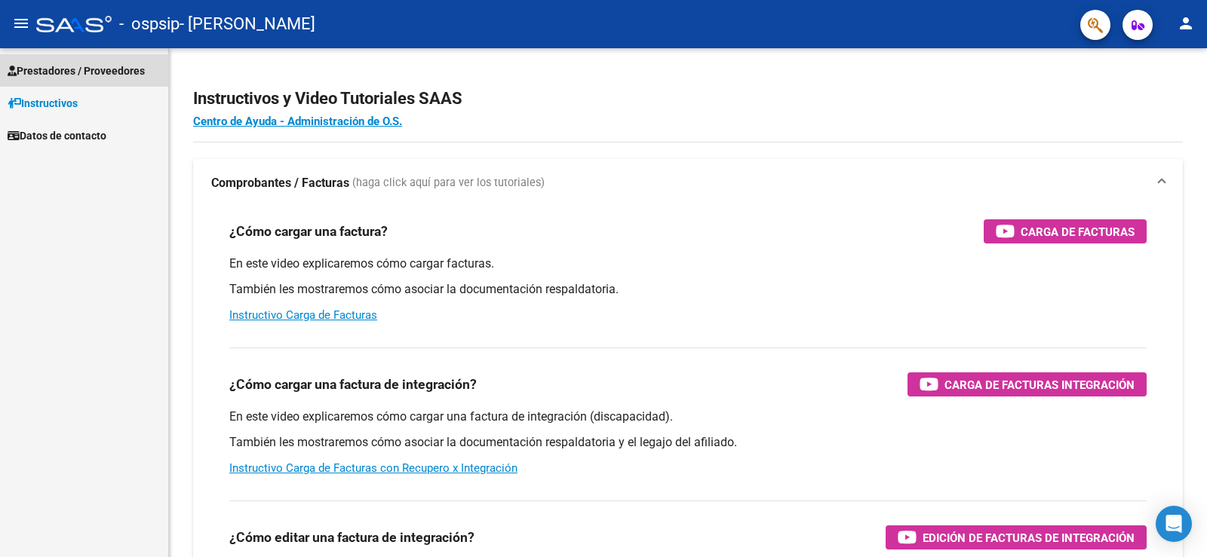
click at [123, 63] on span "Prestadores / Proveedores" at bounding box center [76, 71] width 137 height 17
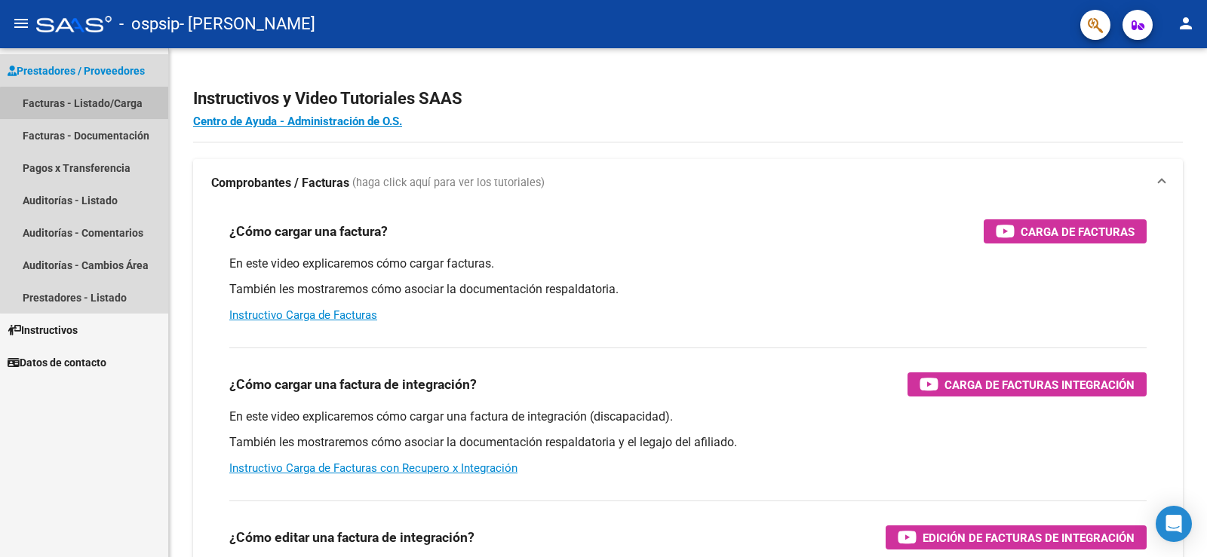
click at [121, 97] on link "Facturas - Listado/Carga" at bounding box center [84, 103] width 168 height 32
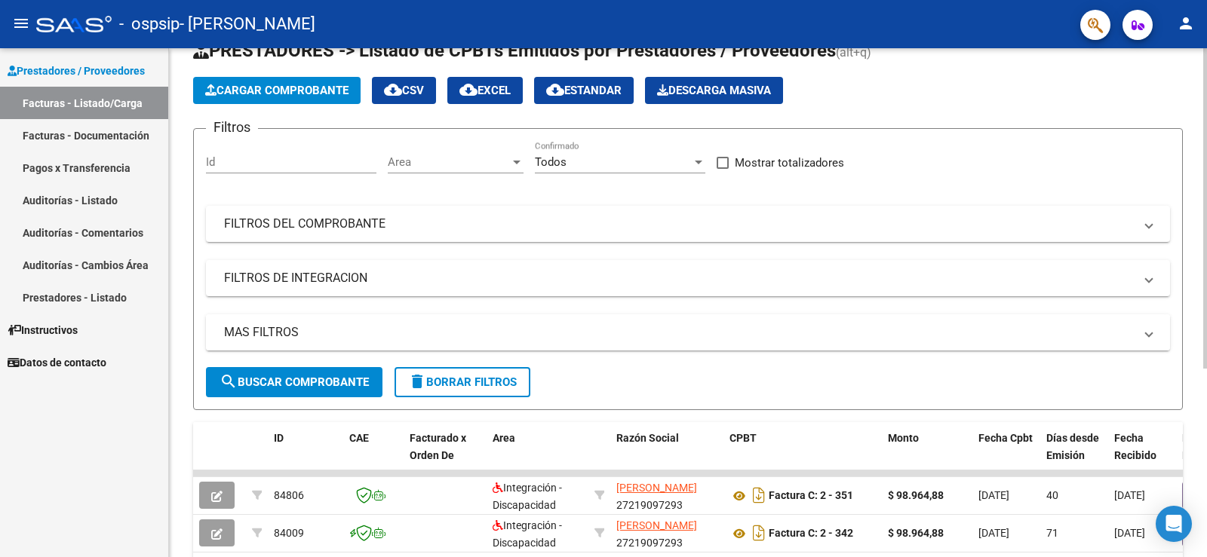
scroll to position [75, 0]
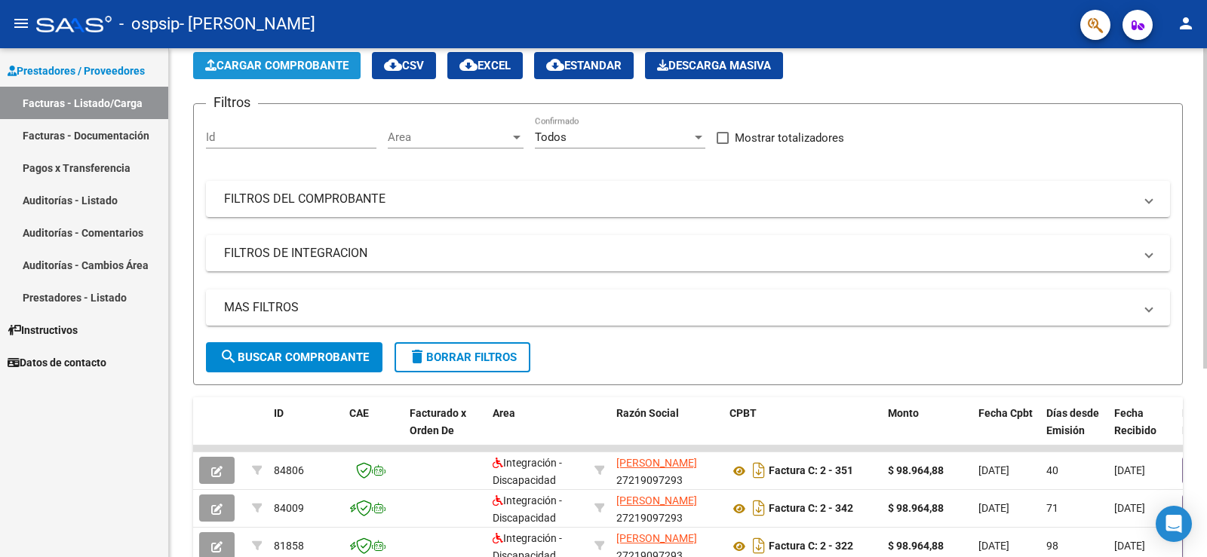
click at [272, 64] on span "Cargar Comprobante" at bounding box center [276, 66] width 143 height 14
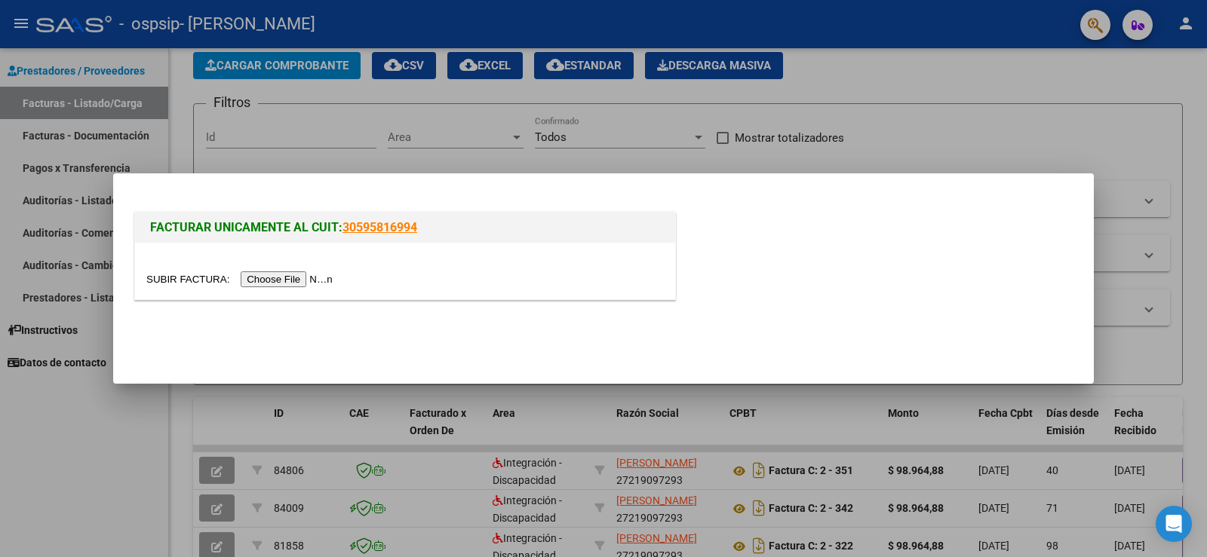
click at [277, 276] on input "file" at bounding box center [241, 280] width 191 height 16
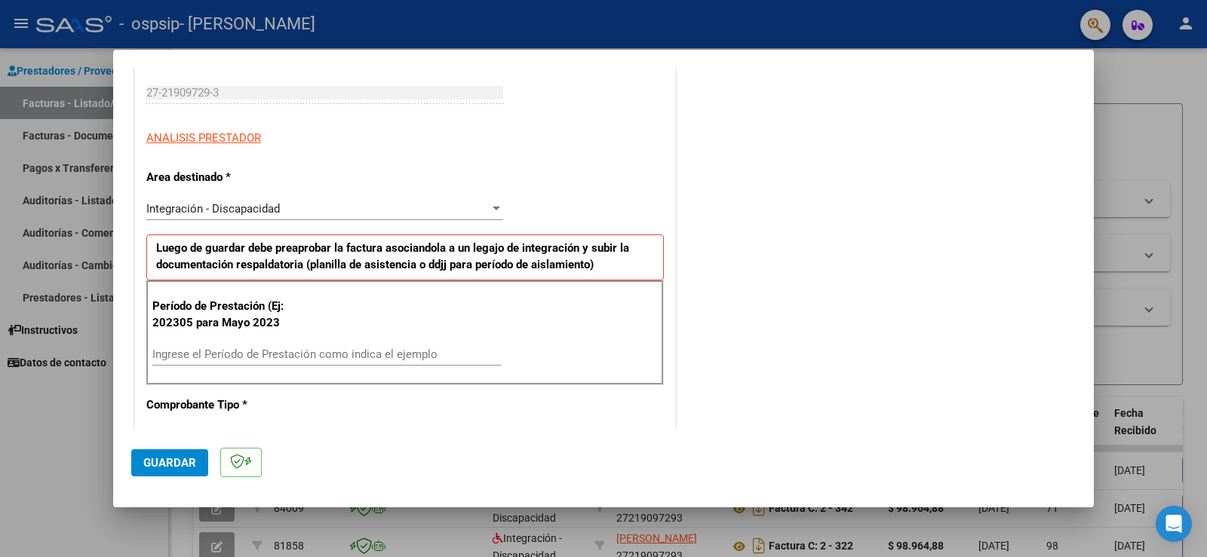
scroll to position [302, 0]
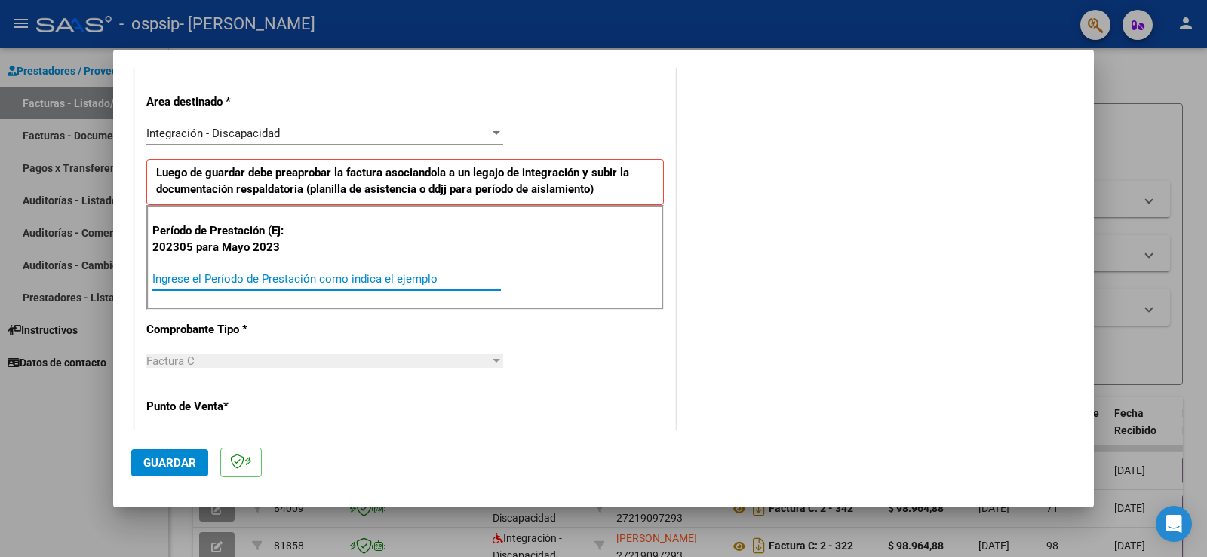
click at [290, 275] on input "Ingrese el Período de Prestación como indica el ejemplo" at bounding box center [326, 279] width 349 height 14
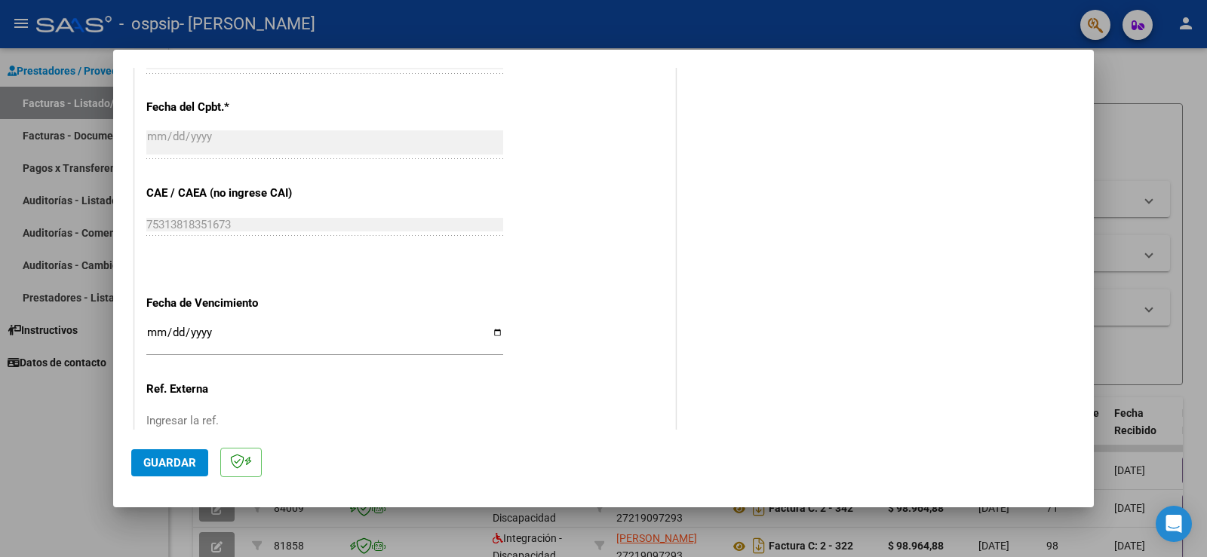
scroll to position [905, 0]
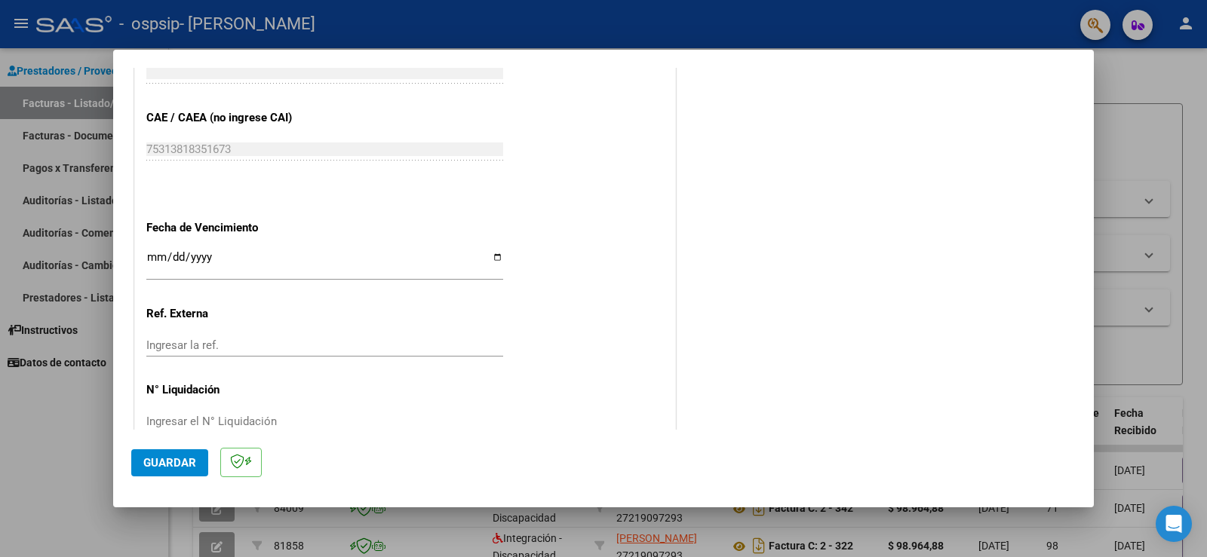
type input "202507"
click at [163, 461] on span "Guardar" at bounding box center [169, 463] width 53 height 14
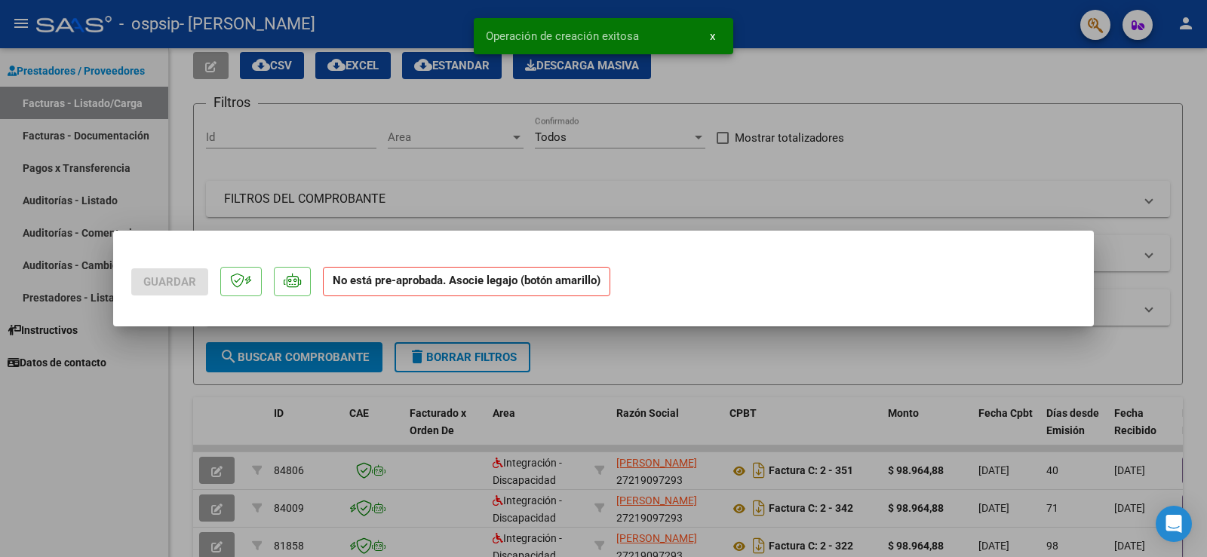
scroll to position [0, 0]
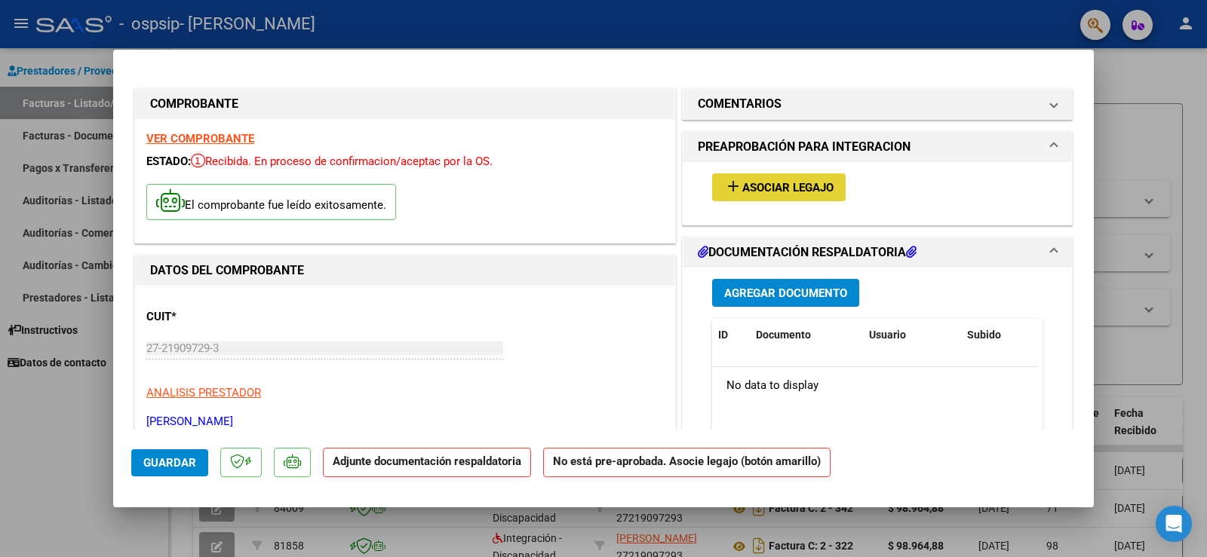
click at [782, 183] on span "Asociar Legajo" at bounding box center [787, 188] width 91 height 14
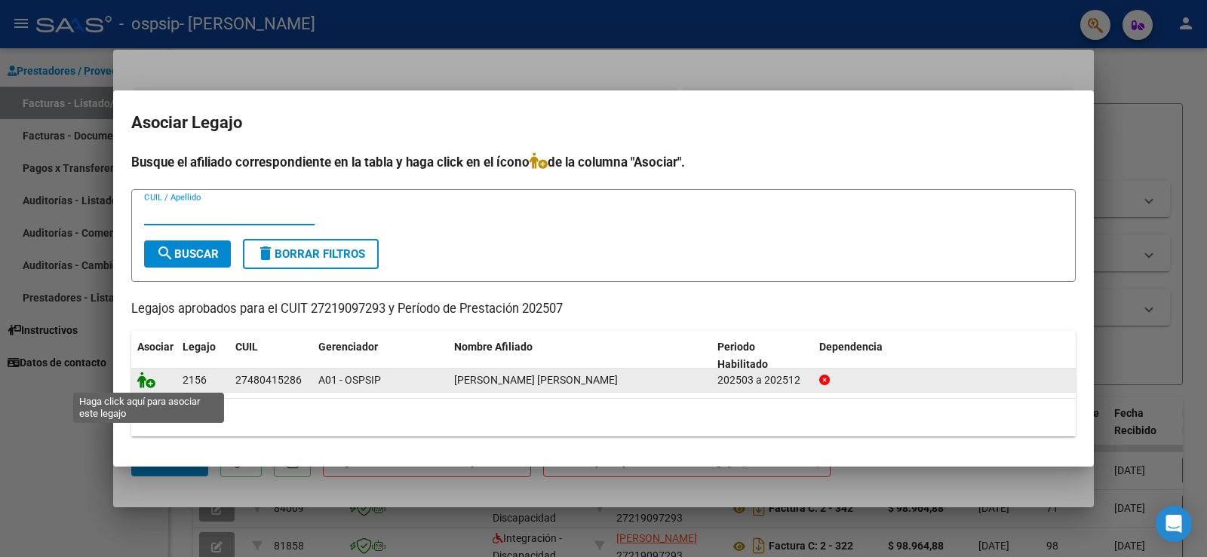
click at [147, 388] on icon at bounding box center [146, 380] width 18 height 17
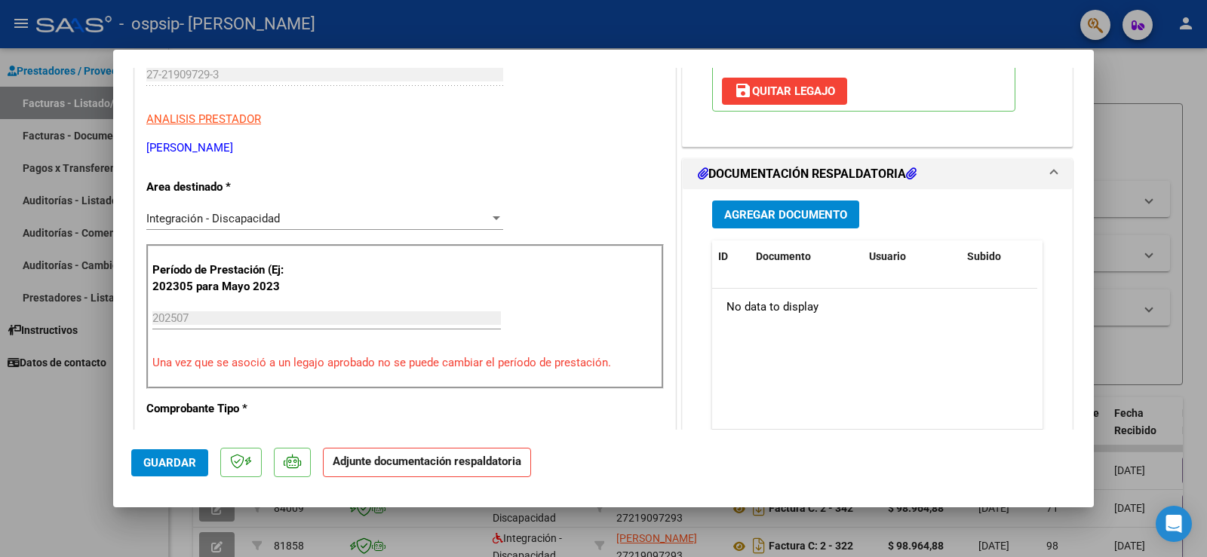
scroll to position [277, 0]
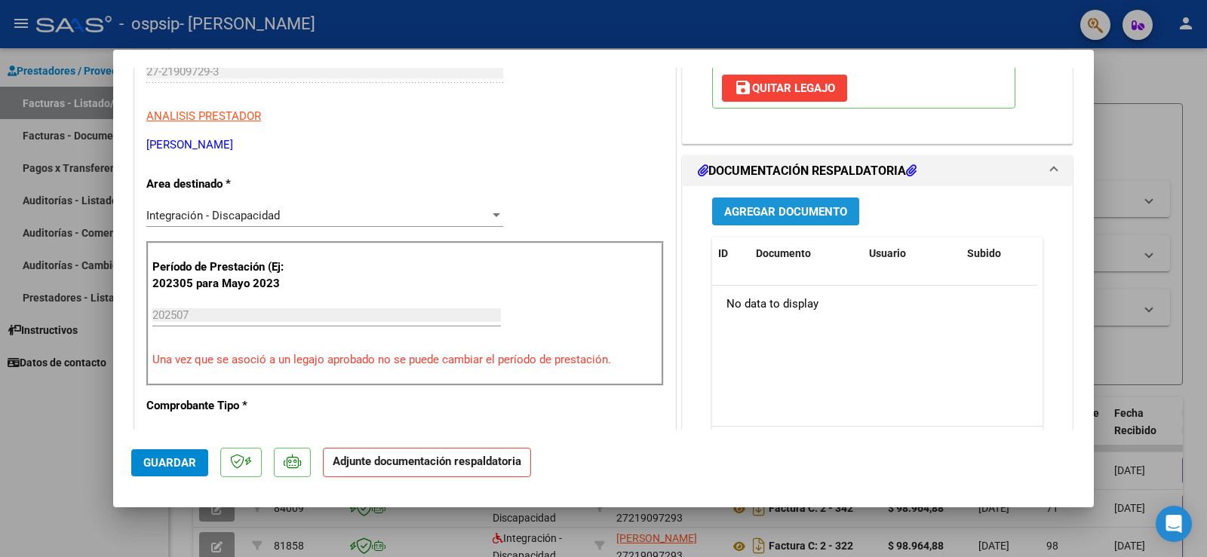
click at [766, 210] on span "Agregar Documento" at bounding box center [785, 212] width 123 height 14
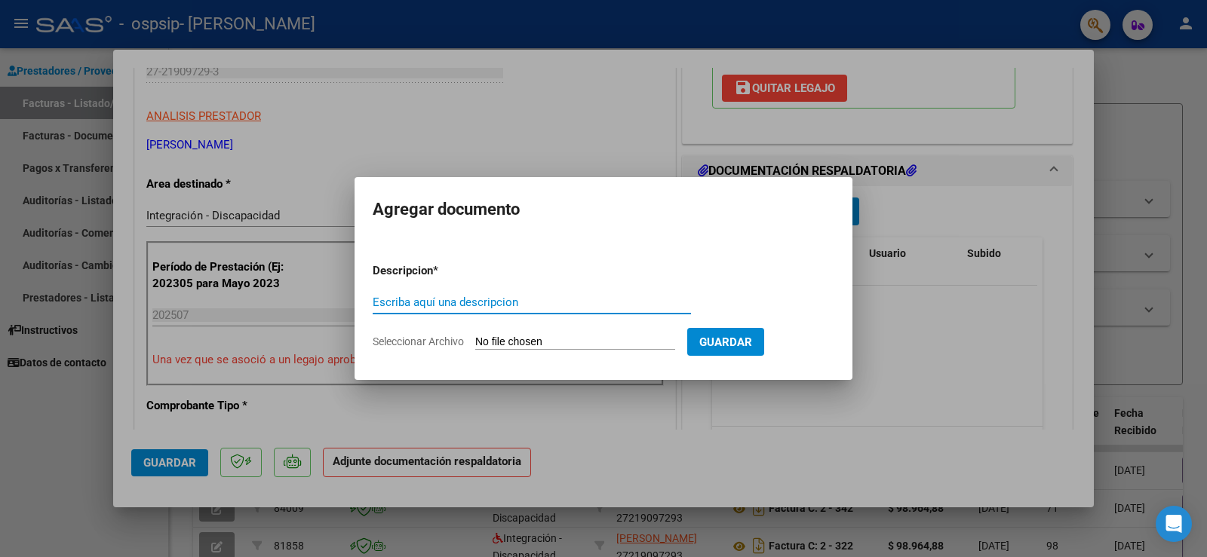
click at [490, 306] on input "Escriba aquí una descripcion" at bounding box center [532, 303] width 318 height 14
type input "asist"
click at [532, 338] on input "Seleccionar Archivo" at bounding box center [575, 343] width 200 height 14
type input "C:\fakepath\asist julio.jpg"
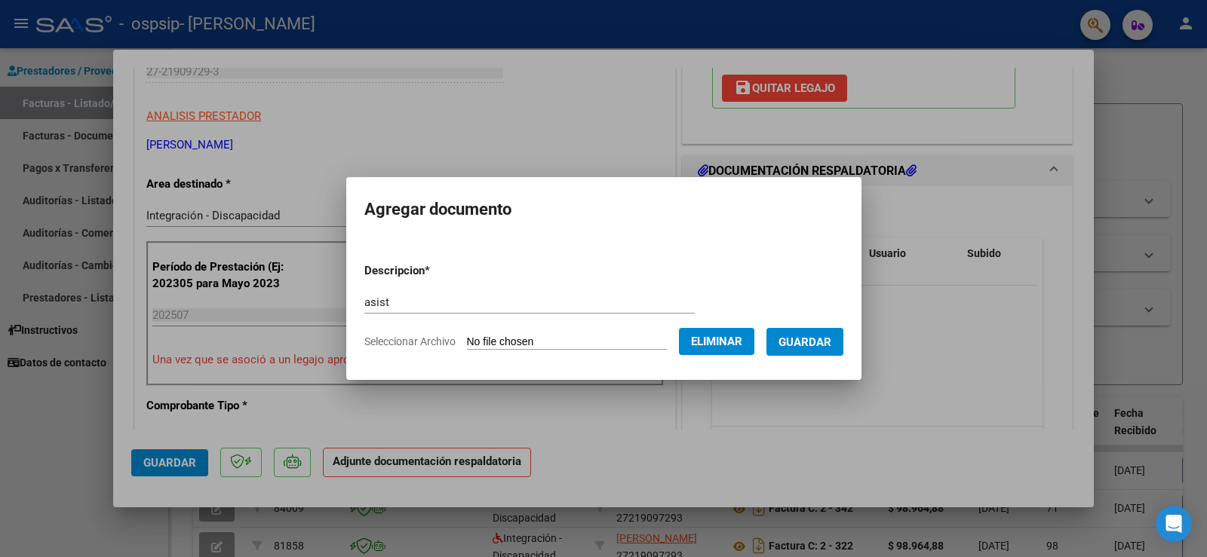
click at [818, 339] on span "Guardar" at bounding box center [804, 343] width 53 height 14
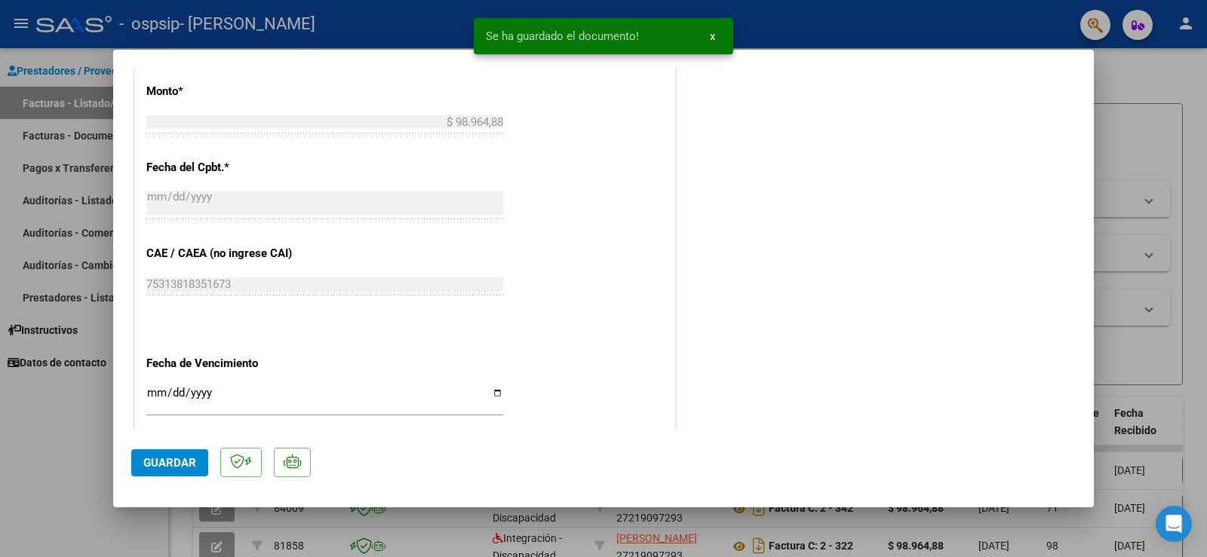
scroll to position [988, 0]
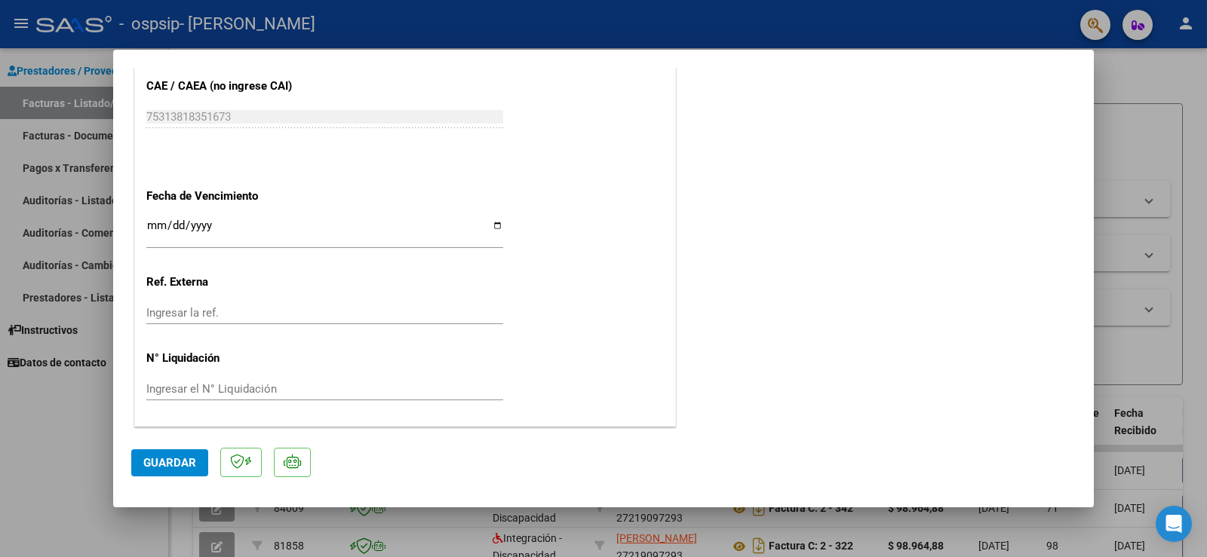
click at [164, 460] on span "Guardar" at bounding box center [169, 463] width 53 height 14
click at [1176, 69] on div at bounding box center [603, 278] width 1207 height 557
type input "$ 0,00"
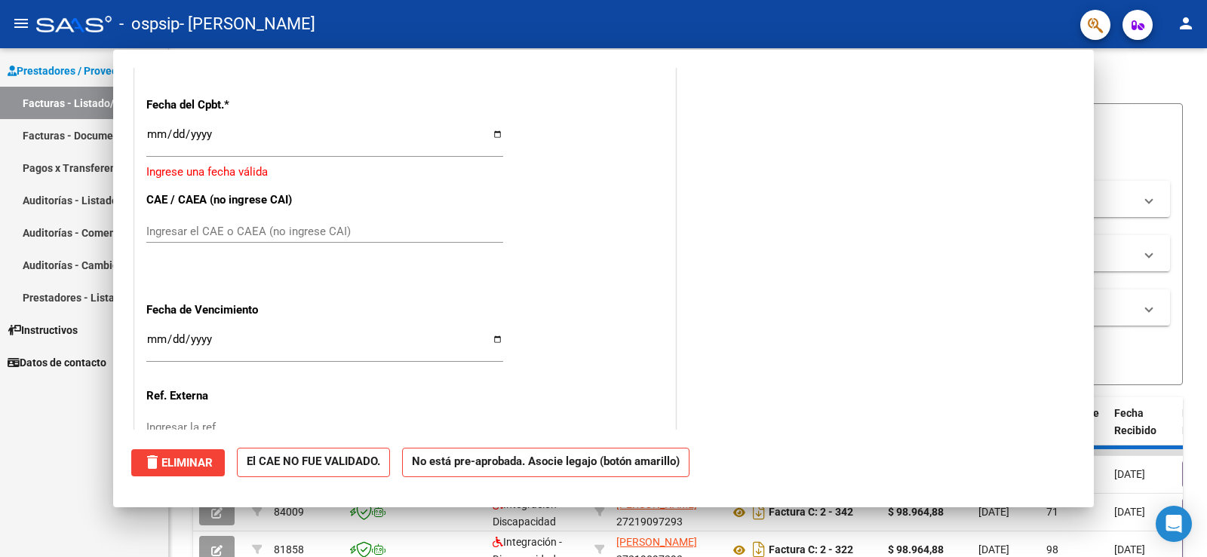
scroll to position [1102, 0]
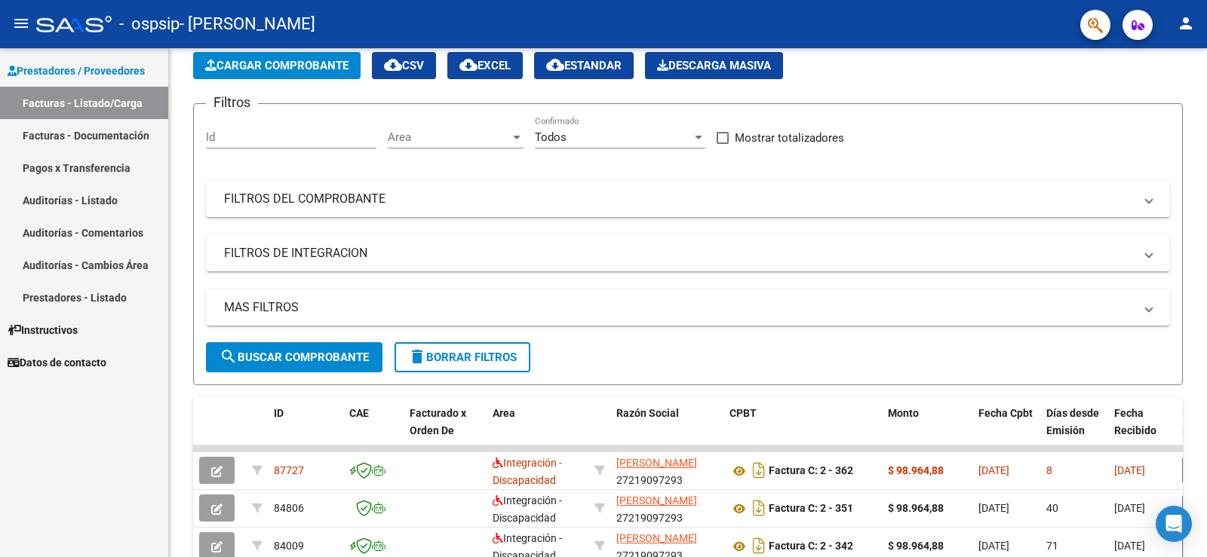
click at [1187, 25] on mat-icon "person" at bounding box center [1186, 23] width 18 height 18
click at [1173, 98] on button "exit_to_app Salir" at bounding box center [1155, 99] width 92 height 36
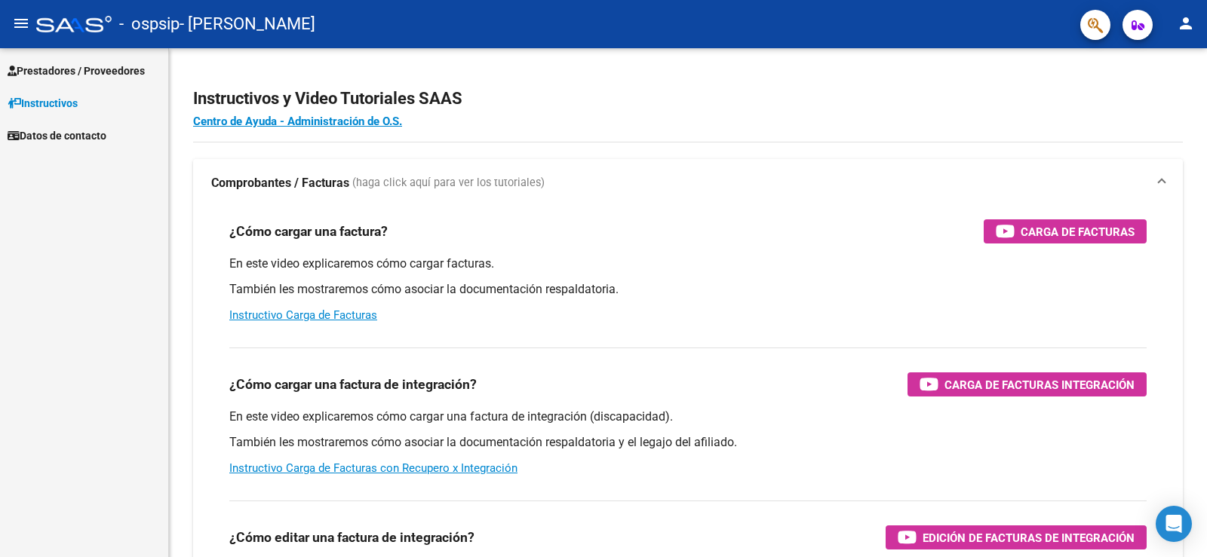
click at [100, 64] on span "Prestadores / Proveedores" at bounding box center [76, 71] width 137 height 17
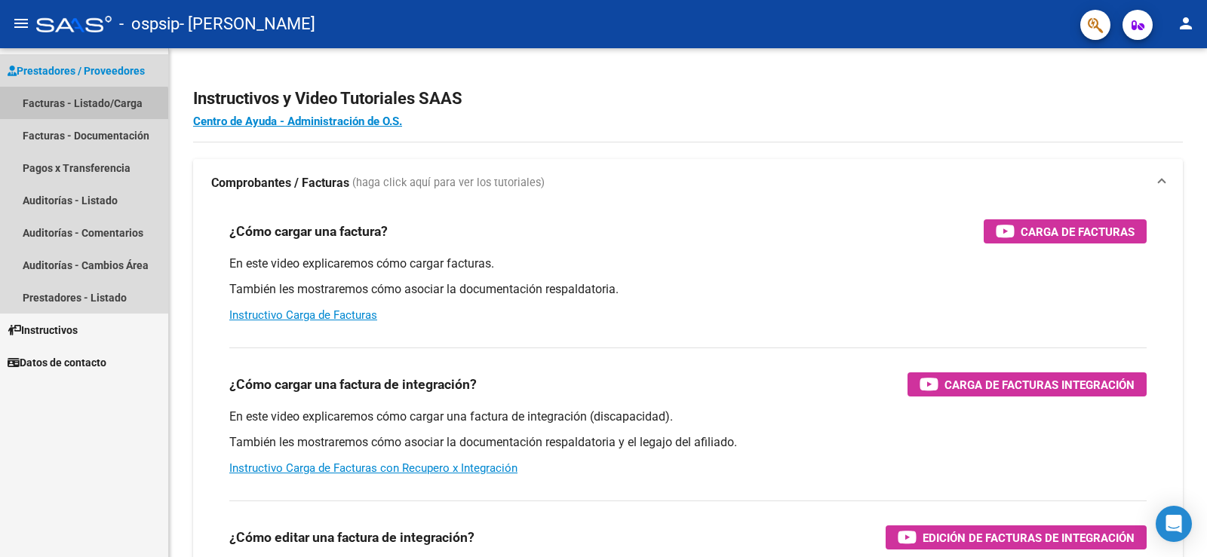
click at [72, 112] on link "Facturas - Listado/Carga" at bounding box center [84, 103] width 168 height 32
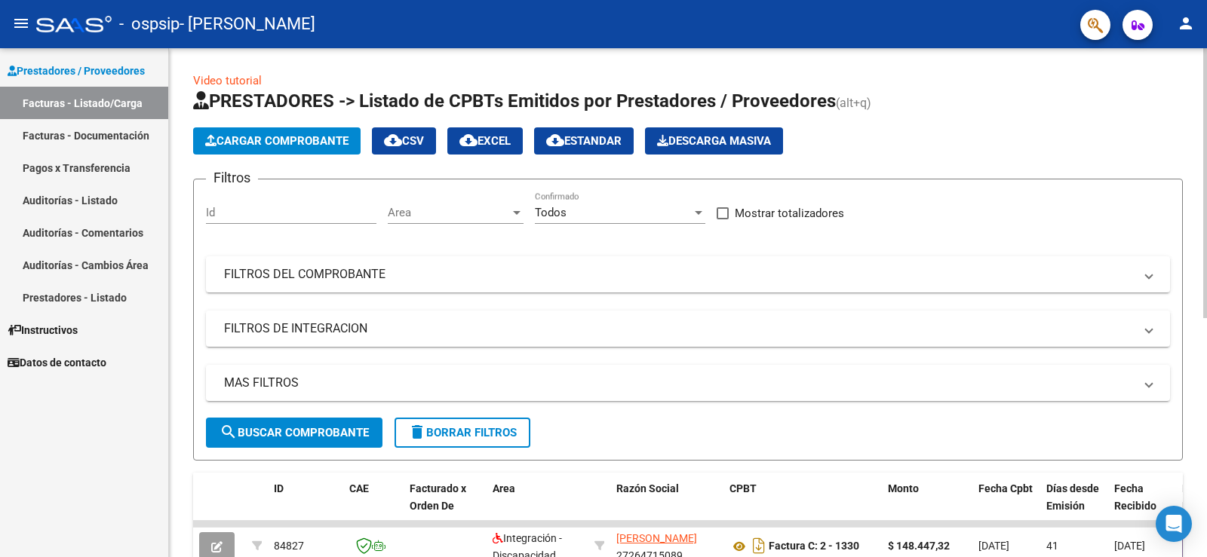
click at [267, 137] on span "Cargar Comprobante" at bounding box center [276, 141] width 143 height 14
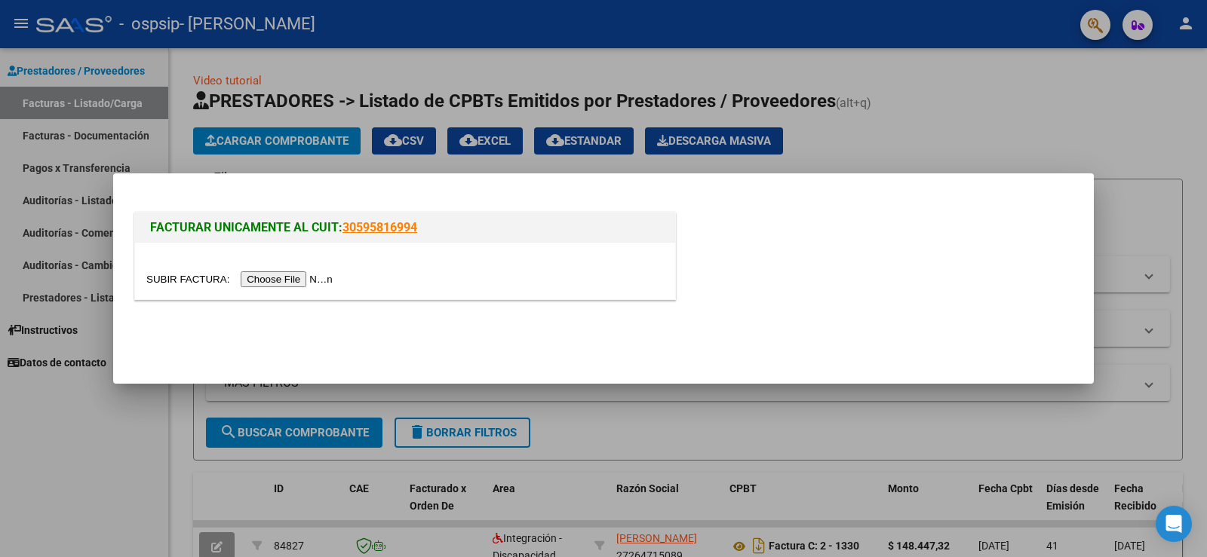
click at [325, 282] on input "file" at bounding box center [241, 280] width 191 height 16
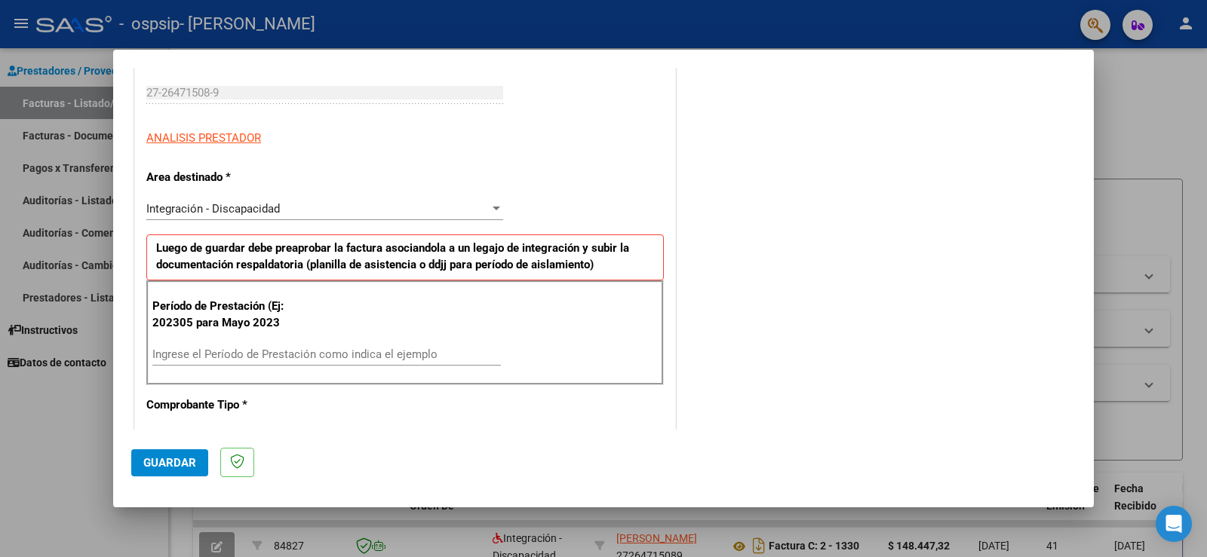
scroll to position [302, 0]
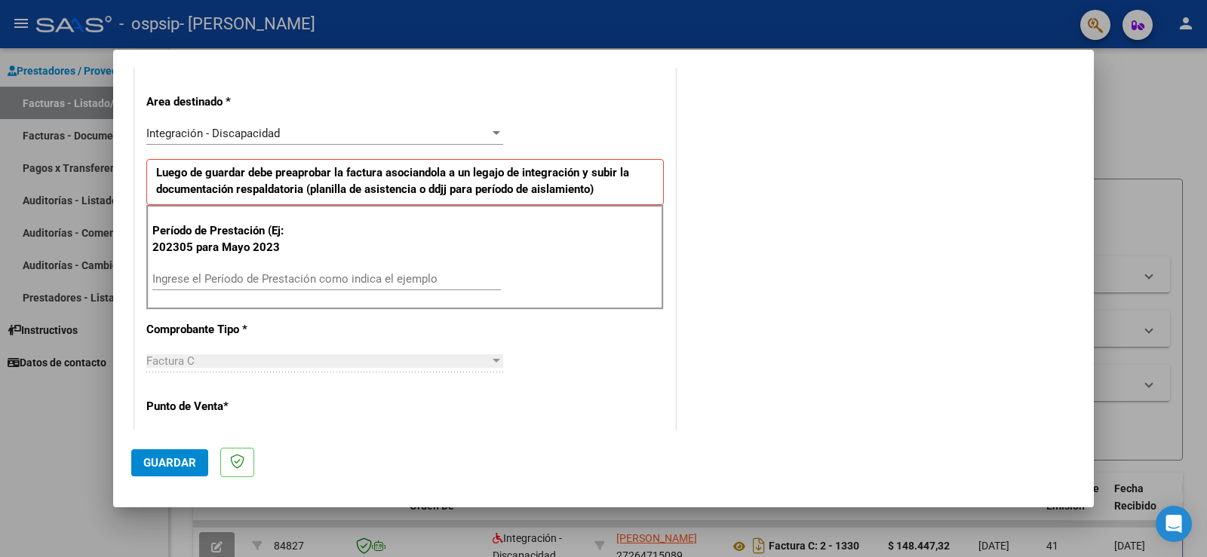
click at [253, 280] on input "Ingrese el Período de Prestación como indica el ejemplo" at bounding box center [326, 279] width 349 height 14
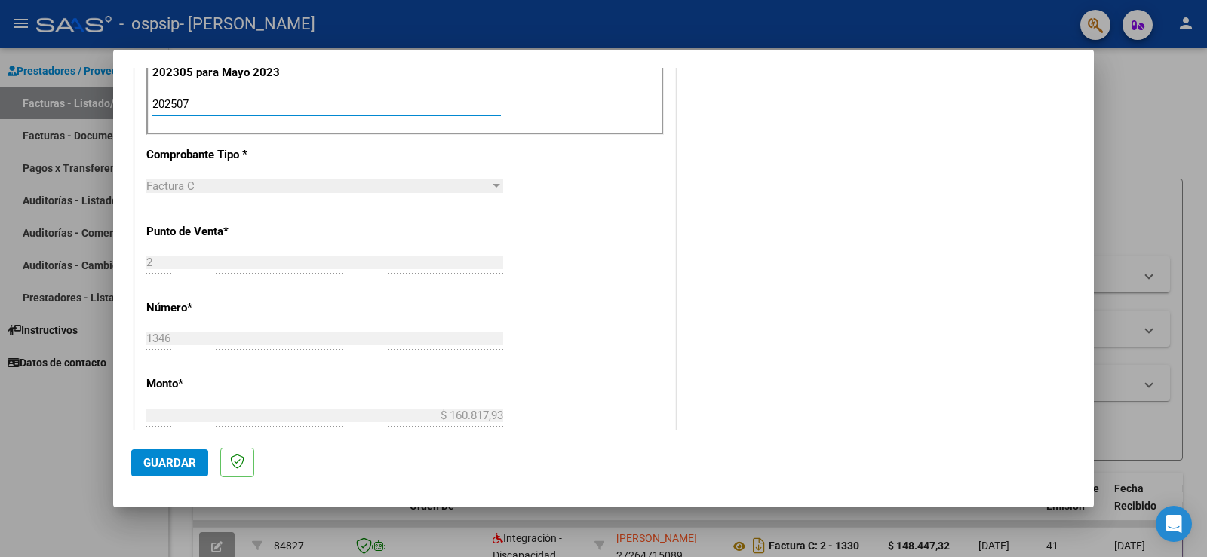
scroll to position [453, 0]
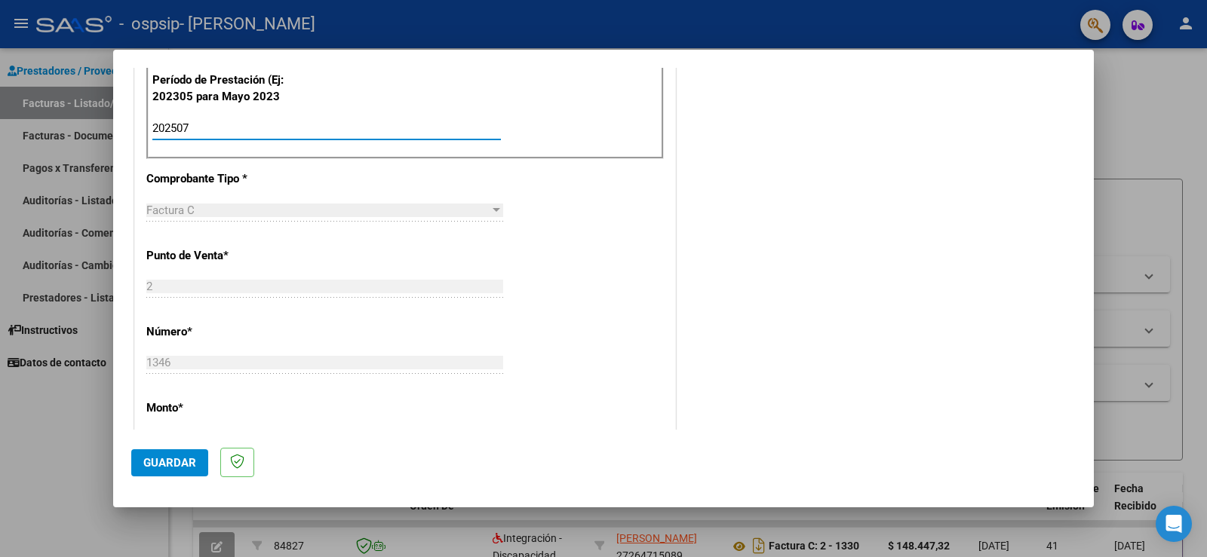
type input "202507"
click at [165, 468] on span "Guardar" at bounding box center [169, 463] width 53 height 14
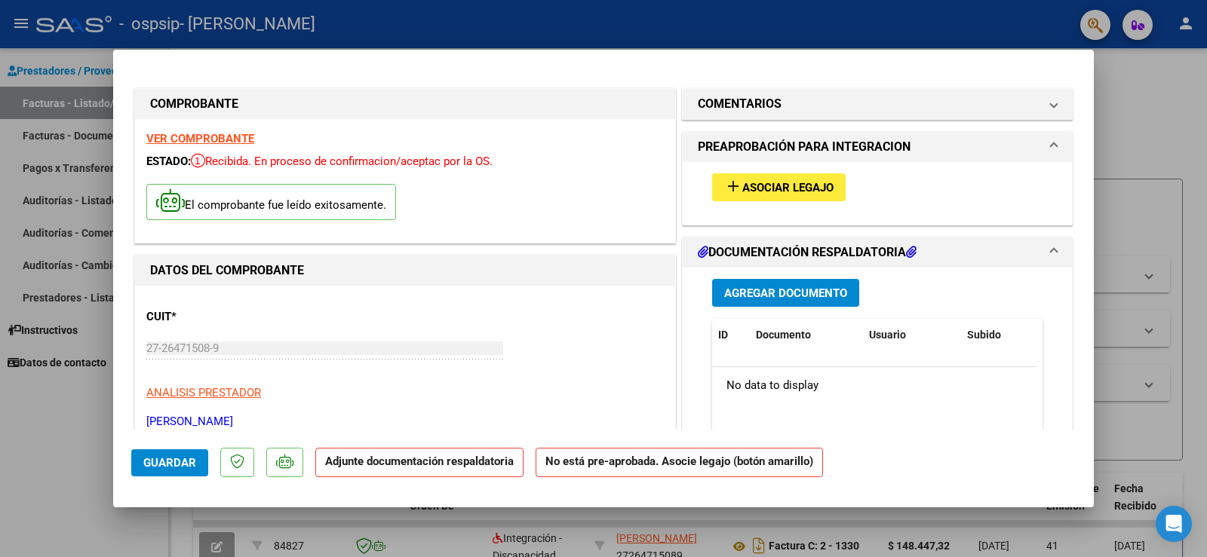
click at [823, 187] on span "Asociar Legajo" at bounding box center [787, 188] width 91 height 14
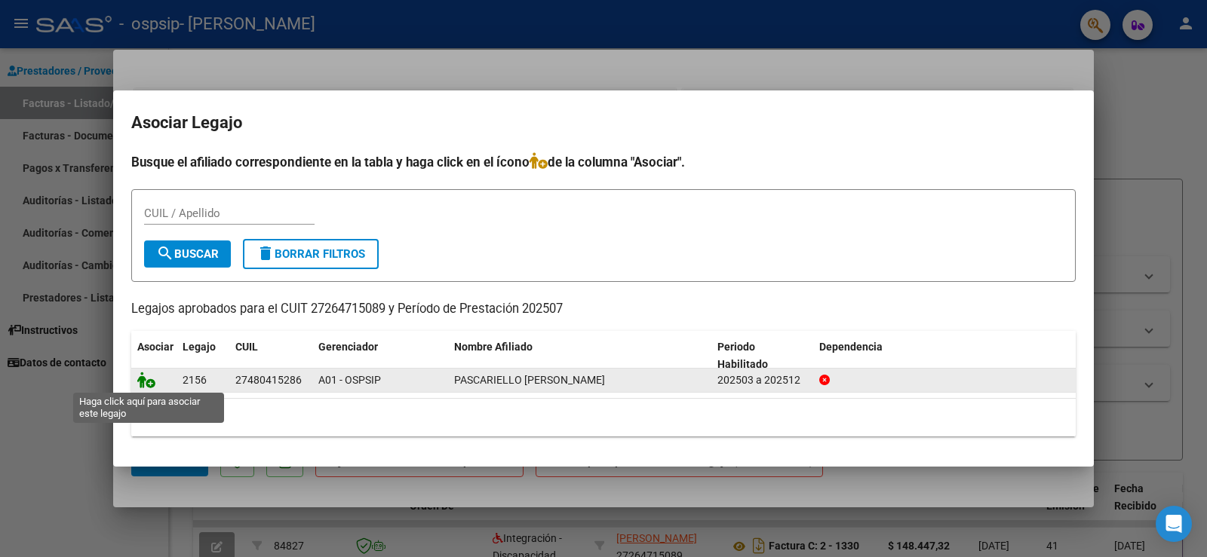
click at [141, 385] on icon at bounding box center [146, 380] width 18 height 17
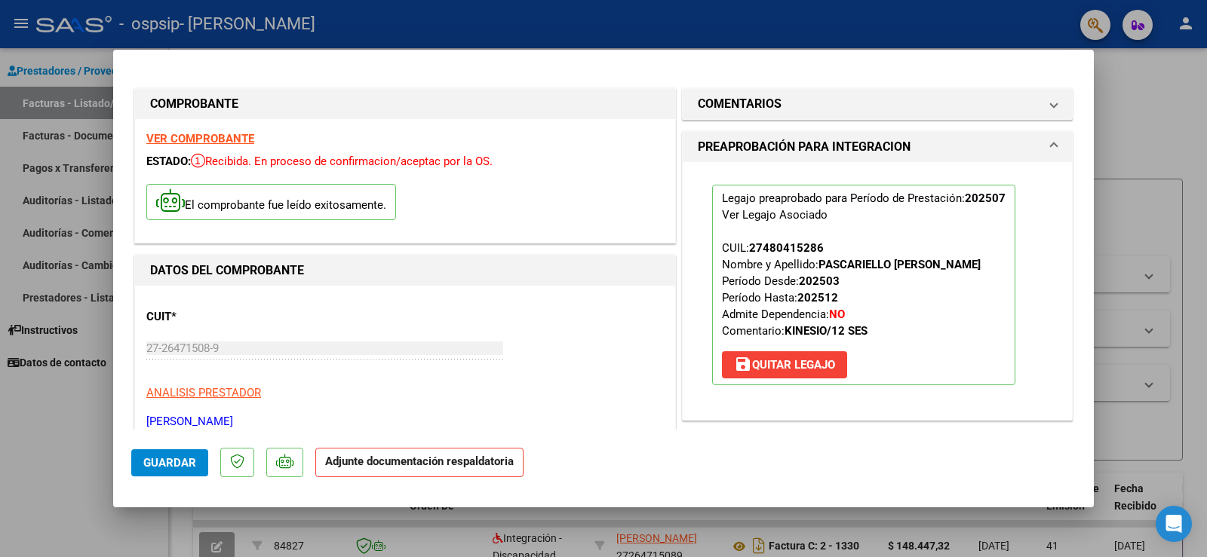
click at [170, 459] on span "Guardar" at bounding box center [169, 463] width 53 height 14
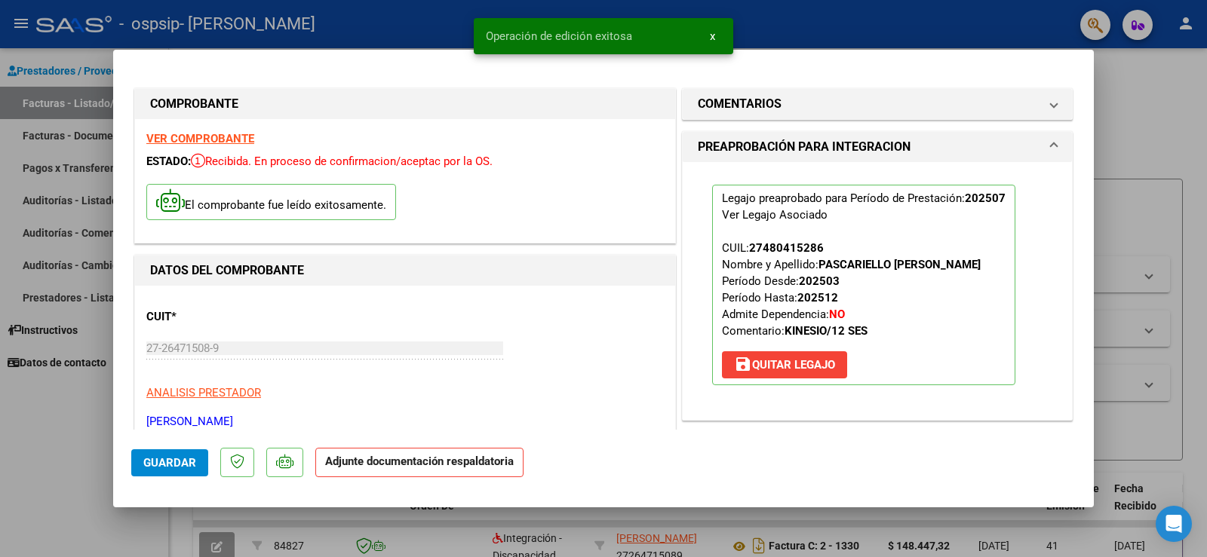
scroll to position [249, 0]
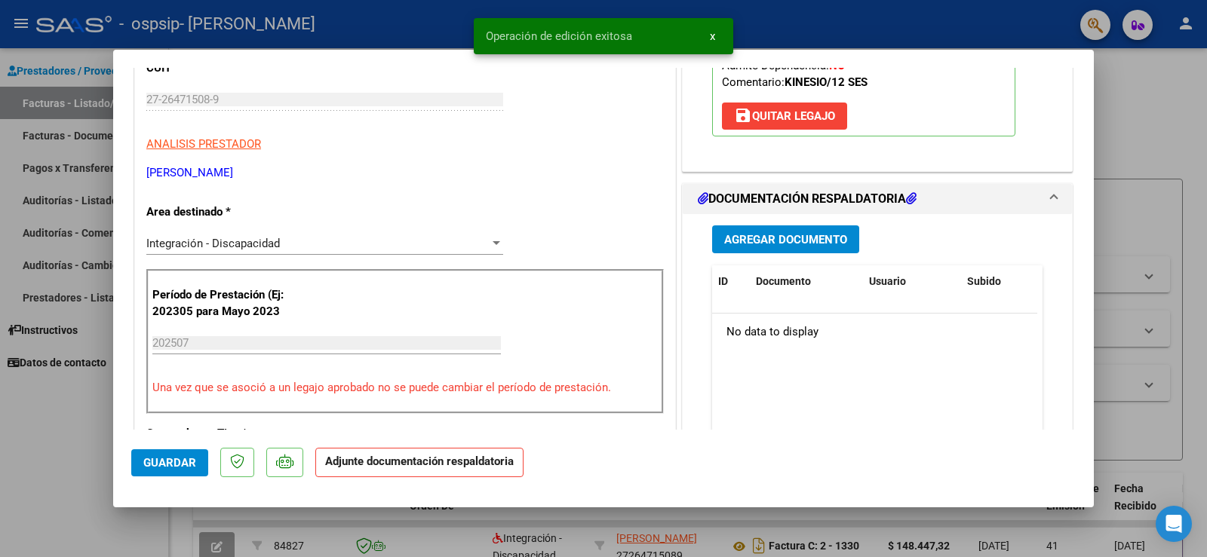
click at [767, 238] on span "Agregar Documento" at bounding box center [785, 240] width 123 height 14
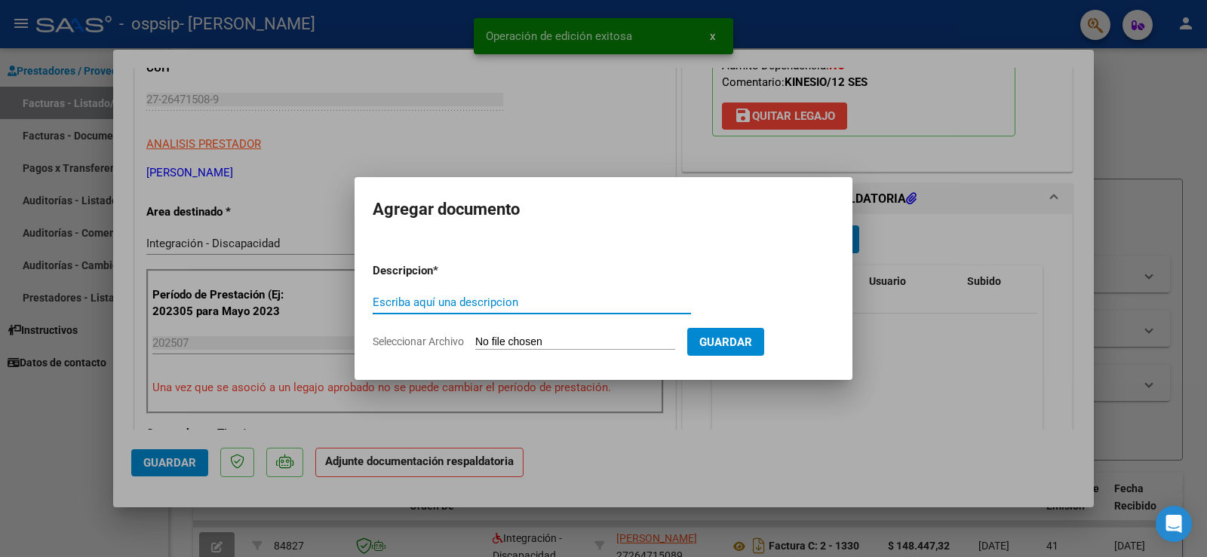
click at [523, 303] on input "Escriba aquí una descripcion" at bounding box center [532, 303] width 318 height 14
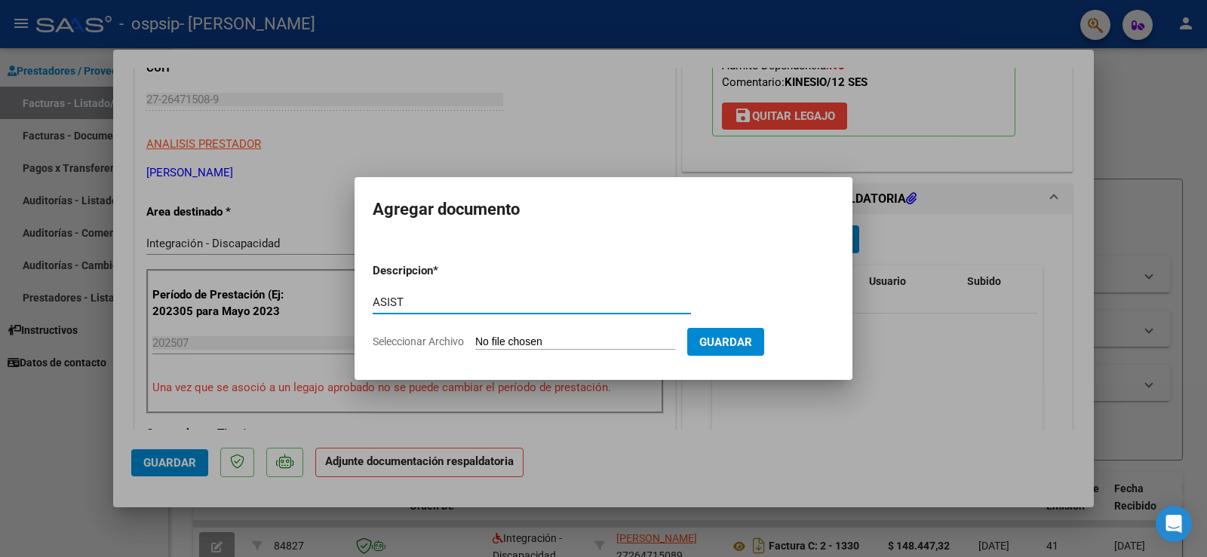
type input "ASIST"
click at [527, 346] on input "Seleccionar Archivo" at bounding box center [575, 343] width 200 height 14
type input "C:\fakepath\asist julio.jpg"
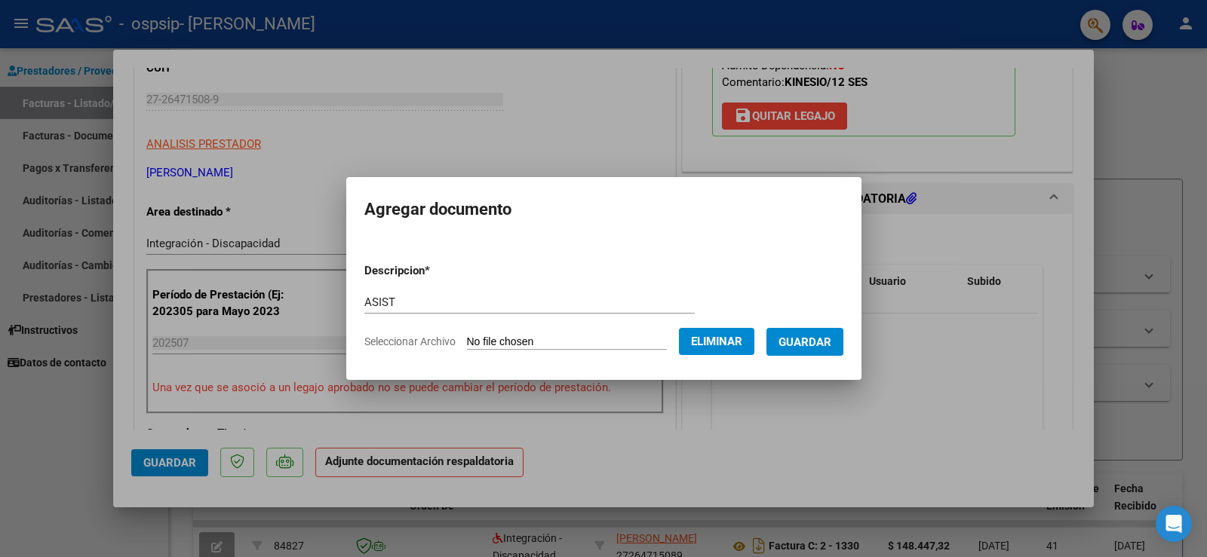
click at [817, 344] on span "Guardar" at bounding box center [804, 343] width 53 height 14
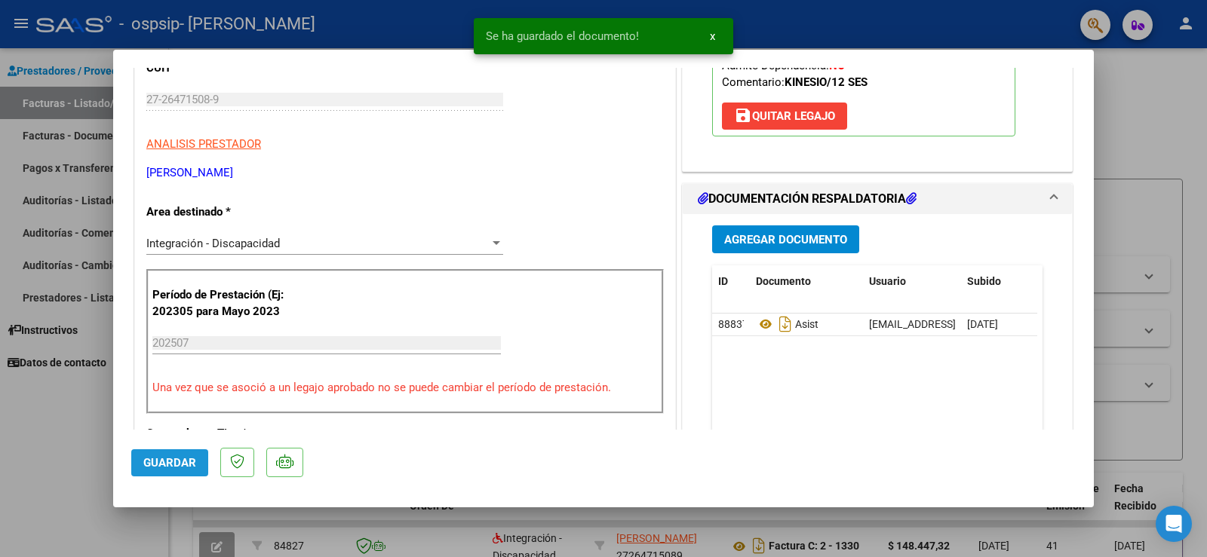
click at [164, 455] on button "Guardar" at bounding box center [169, 463] width 77 height 27
click at [1114, 131] on div at bounding box center [603, 278] width 1207 height 557
type input "$ 0,00"
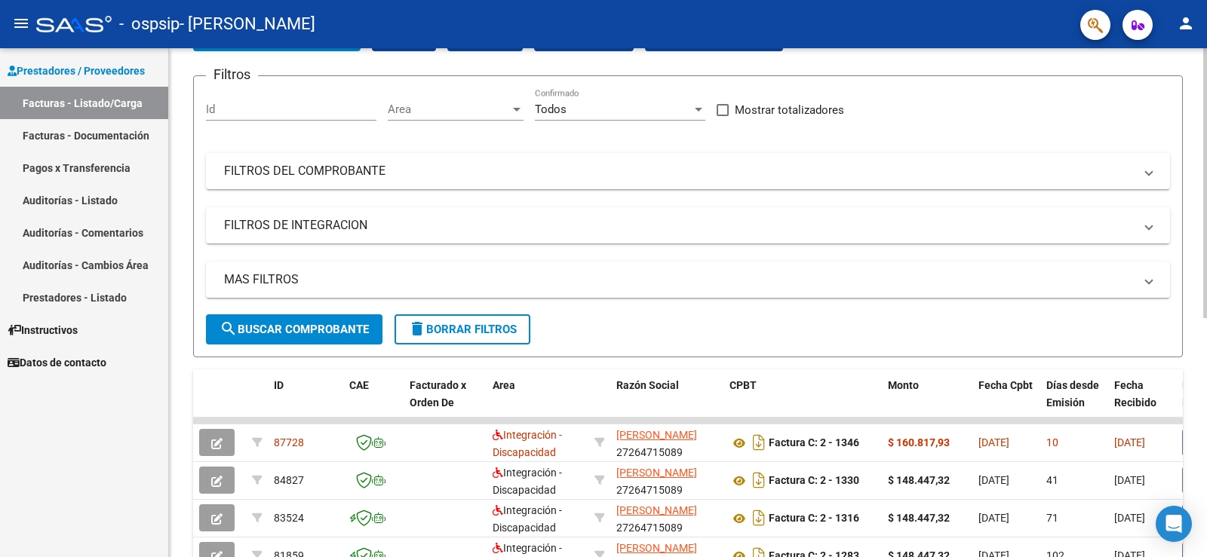
scroll to position [151, 0]
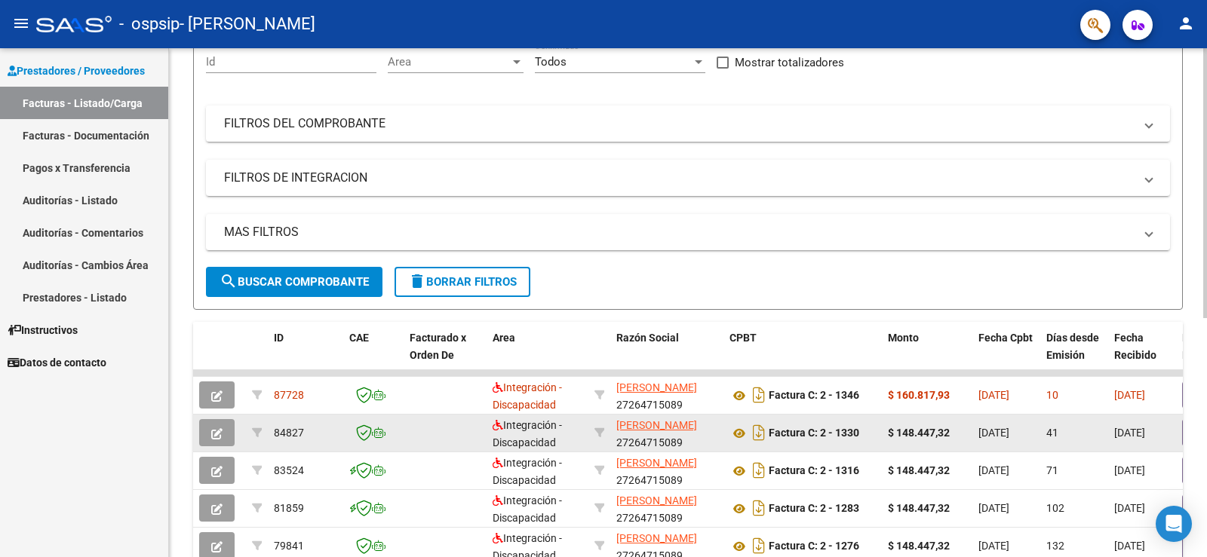
click at [1048, 438] on span "41" at bounding box center [1052, 433] width 12 height 12
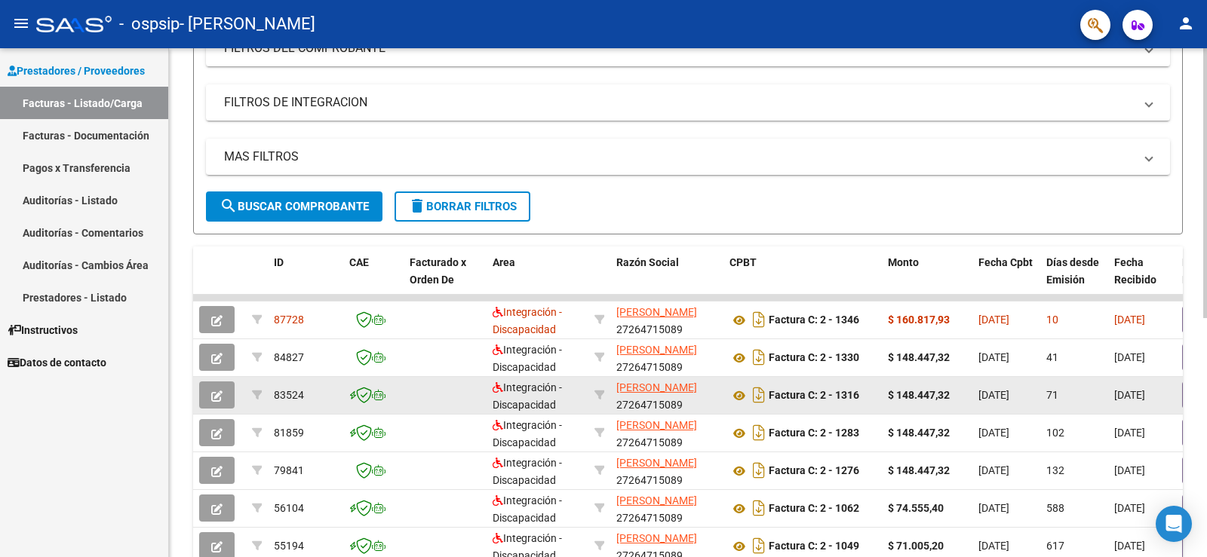
scroll to position [302, 0]
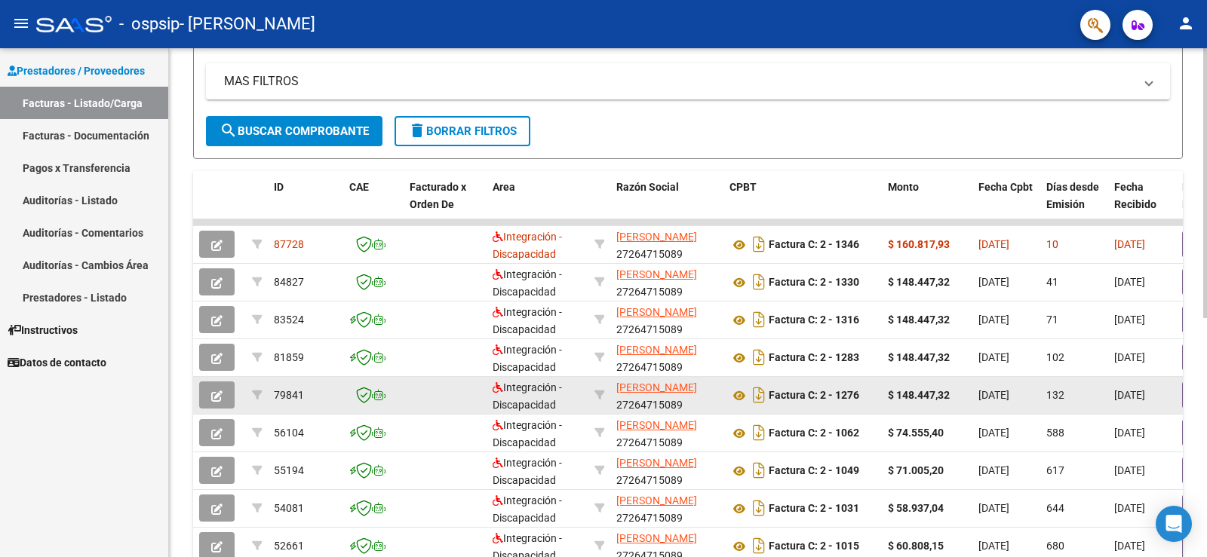
click at [986, 401] on span "[DATE]" at bounding box center [993, 395] width 31 height 12
click at [1144, 392] on span "[DATE]" at bounding box center [1129, 395] width 31 height 12
click at [1181, 387] on datatable-body-cell at bounding box center [1221, 395] width 91 height 37
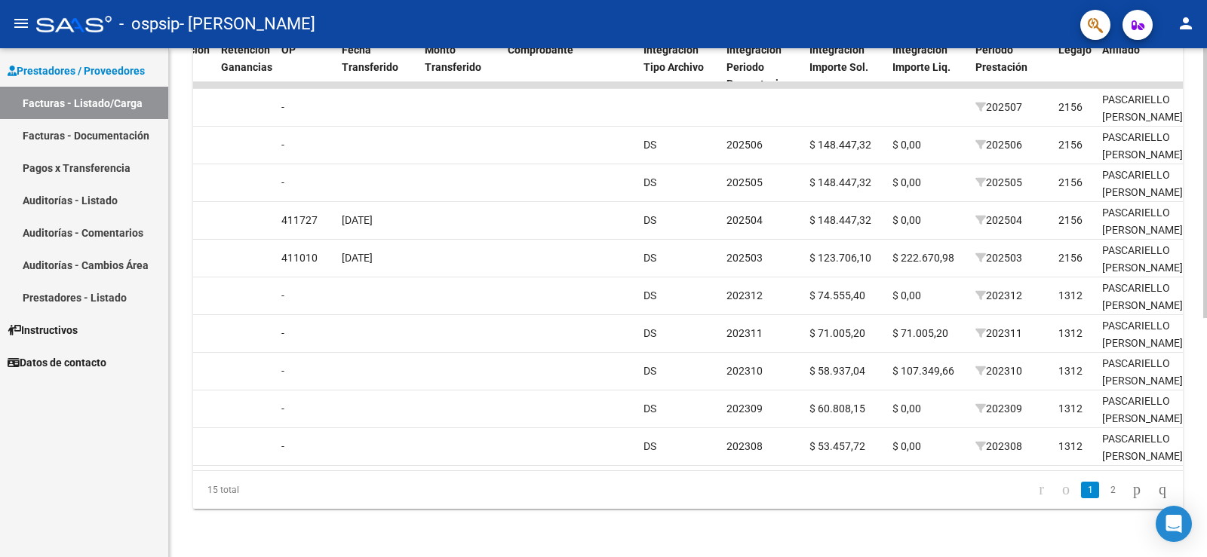
scroll to position [0, 1187]
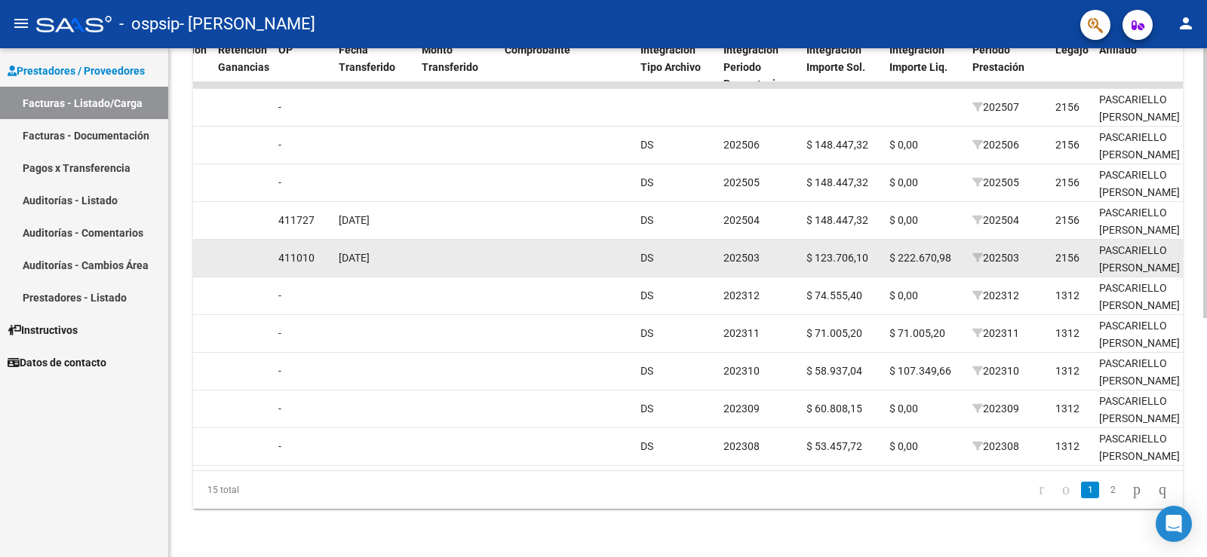
click at [917, 252] on span "$ 222.670,98" at bounding box center [920, 258] width 62 height 12
click at [930, 252] on span "$ 222.670,98" at bounding box center [920, 258] width 62 height 12
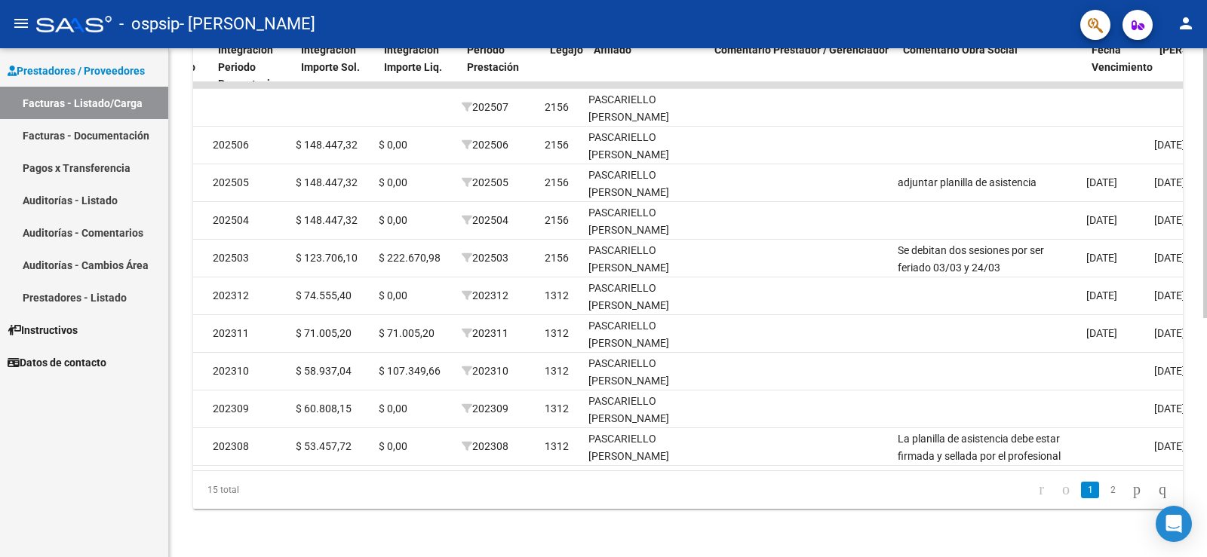
scroll to position [0, 1684]
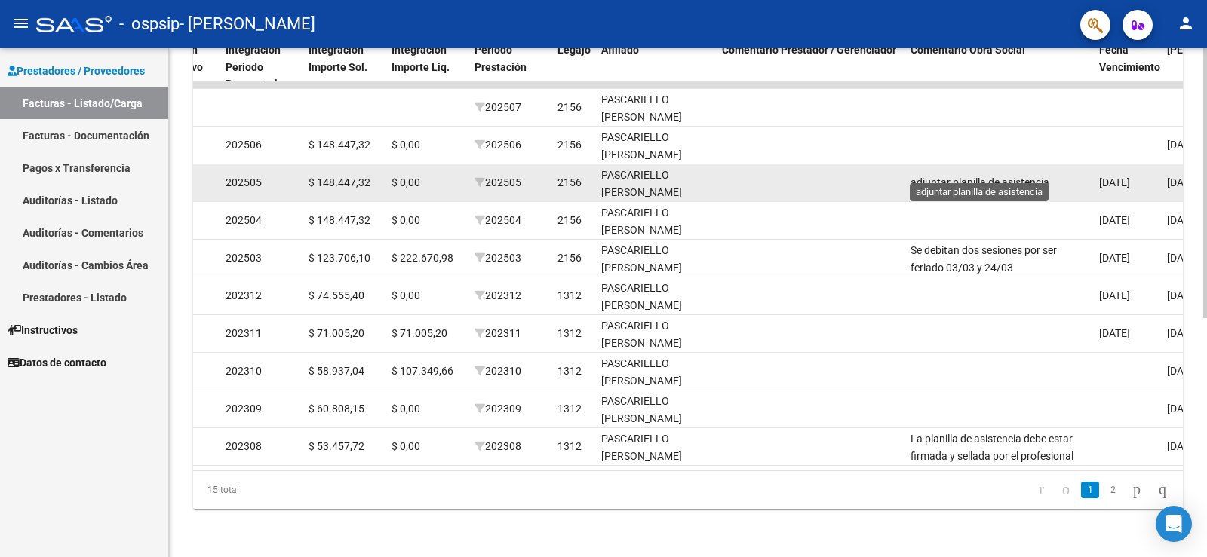
click at [990, 177] on span "adjuntar planilla de asistencia" at bounding box center [980, 183] width 139 height 12
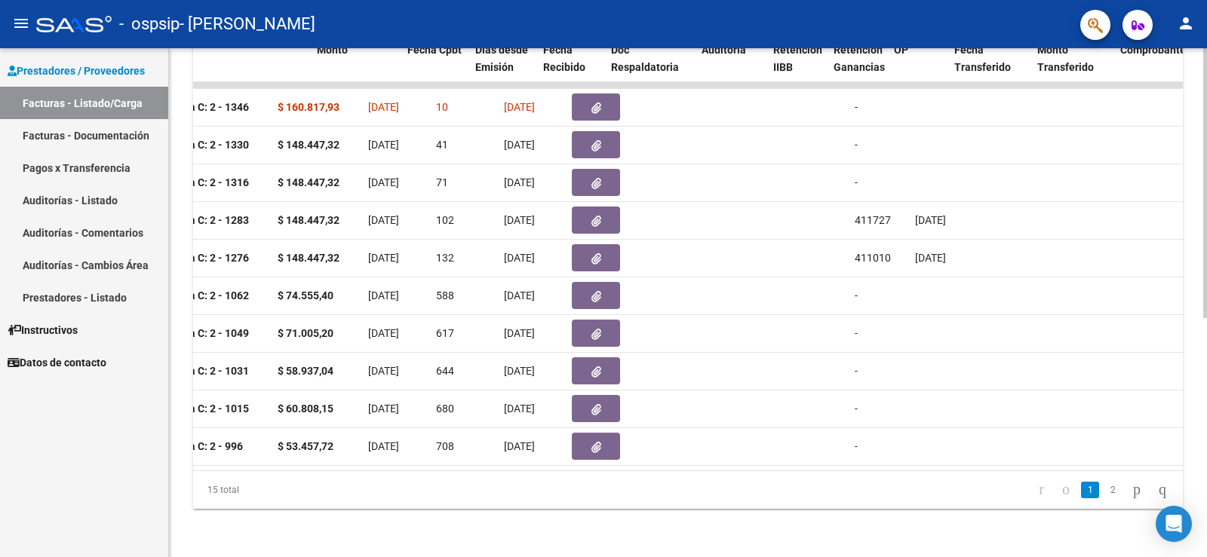
scroll to position [0, 571]
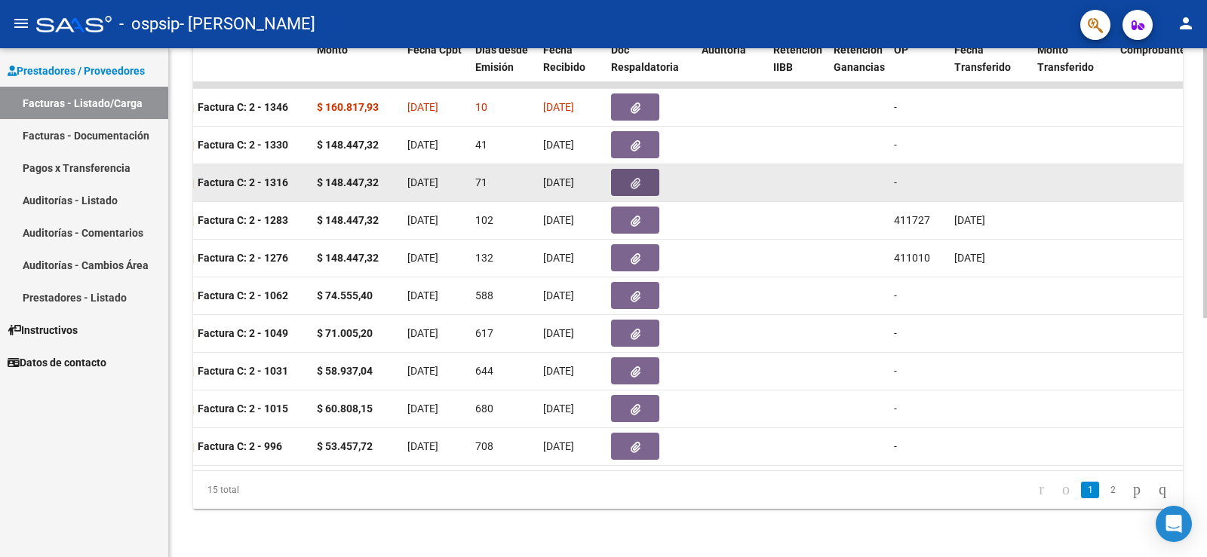
click at [640, 176] on span "button" at bounding box center [636, 183] width 10 height 14
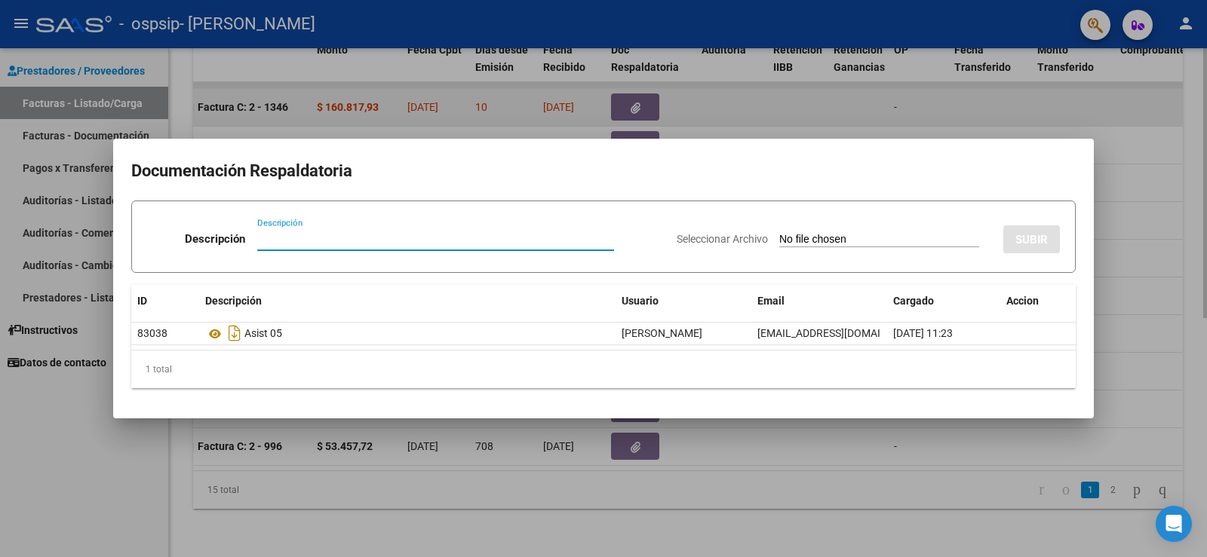
click at [973, 110] on div at bounding box center [603, 278] width 1207 height 557
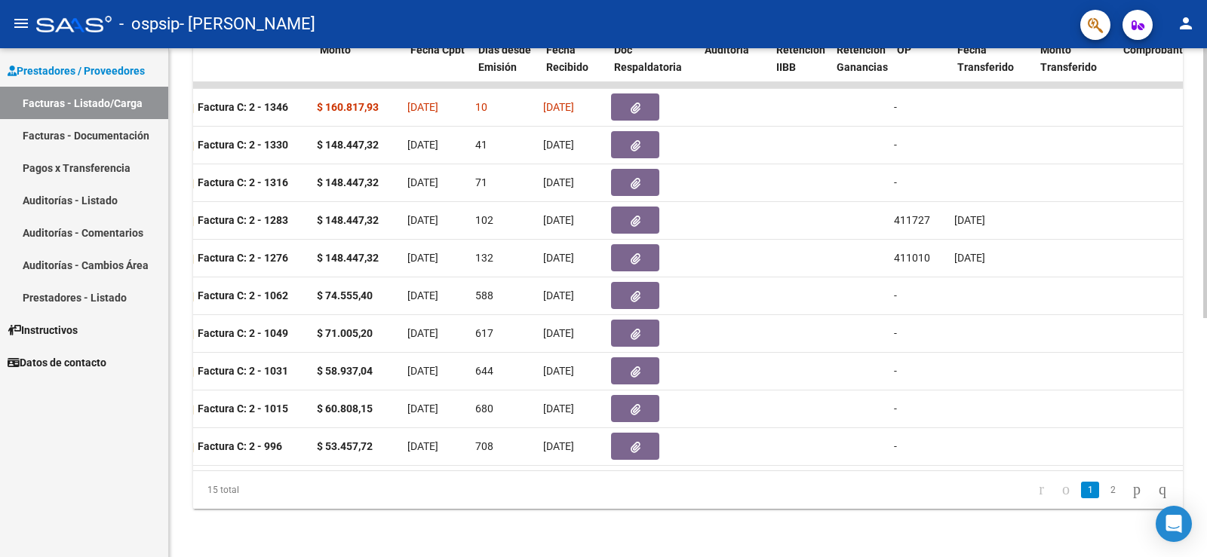
scroll to position [0, 0]
